Goal: Check status: Check status

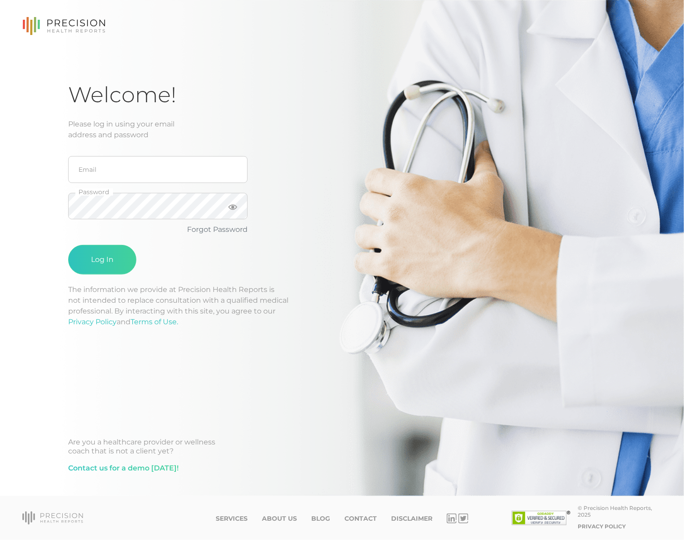
click at [235, 169] on keeper-lock "Open Keeper Popup" at bounding box center [232, 169] width 11 height 11
type input "[PERSON_NAME][EMAIL_ADDRESS][PERSON_NAME][DOMAIN_NAME]"
click at [113, 260] on button "Log In" at bounding box center [102, 260] width 68 height 30
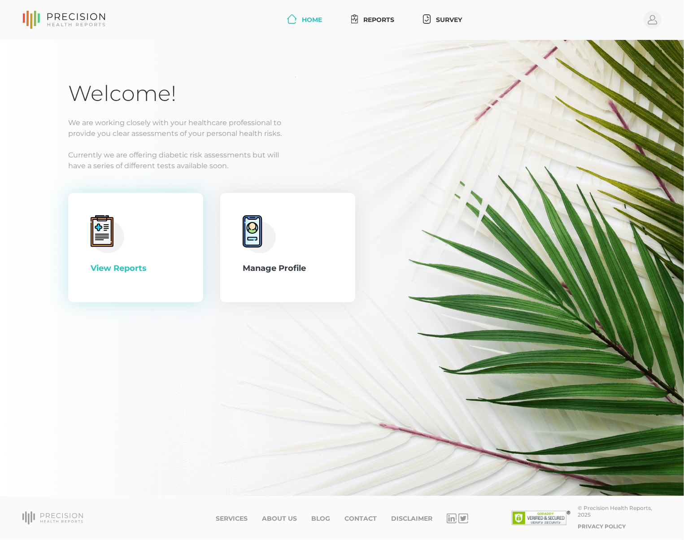
click at [120, 252] on icon at bounding box center [108, 234] width 34 height 38
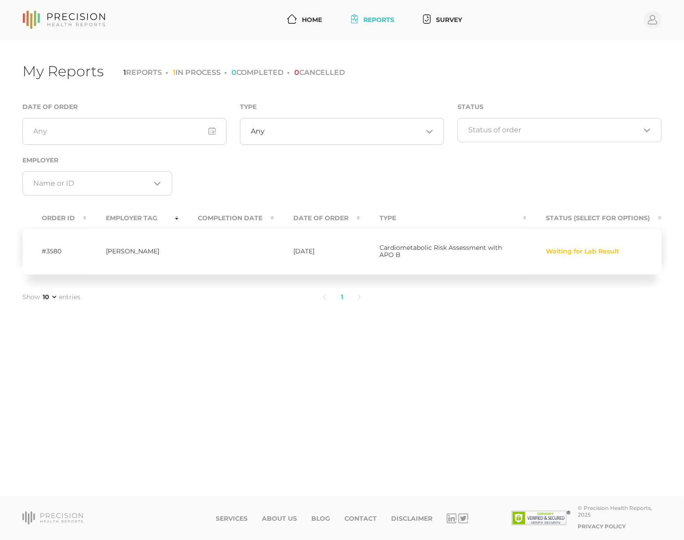
click at [584, 248] on span "Waiting for Lab Result" at bounding box center [582, 251] width 73 height 7
click at [493, 251] on td "Cardiometabolic Risk Assessment with APO B" at bounding box center [443, 251] width 166 height 46
drag, startPoint x: 441, startPoint y: 248, endPoint x: 380, endPoint y: 253, distance: 60.3
click at [439, 249] on span "Cardiometabolic Risk Assessment with APO B" at bounding box center [441, 251] width 122 height 15
click at [308, 254] on td "[DATE]" at bounding box center [317, 251] width 86 height 46
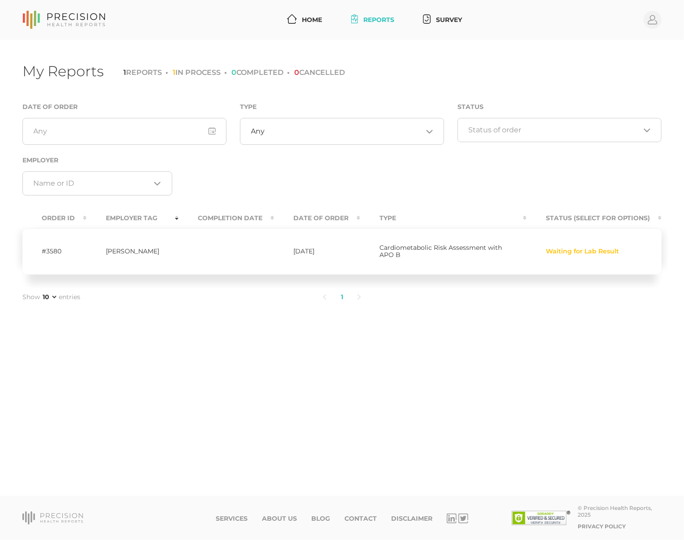
click at [129, 253] on td "[PERSON_NAME]" at bounding box center [133, 251] width 92 height 46
click at [127, 250] on td "[PERSON_NAME]" at bounding box center [133, 251] width 92 height 46
click at [339, 295] on li "1" at bounding box center [342, 297] width 17 height 19
click at [577, 248] on span "Waiting for Lab Result" at bounding box center [582, 251] width 73 height 7
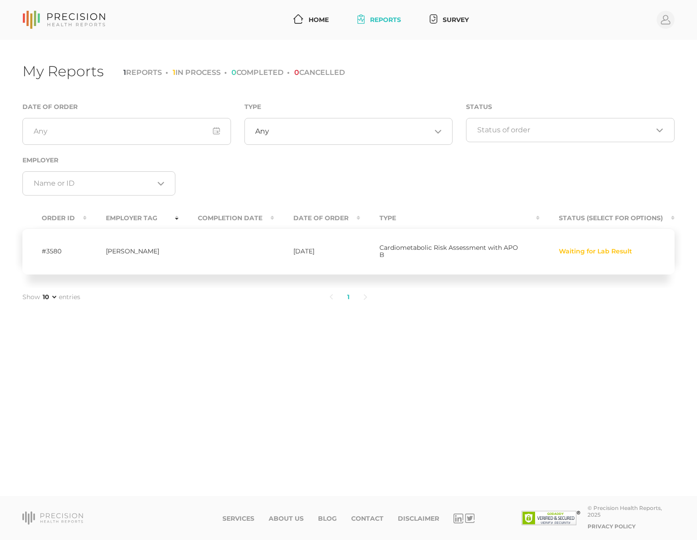
click at [243, 380] on div "My Reports 1 REPORTS 1 IN PROCESS 0 COMPLETED 0 CANCELLED Date of Order Type An…" at bounding box center [348, 268] width 697 height 457
